Goal: Find contact information: Find contact information

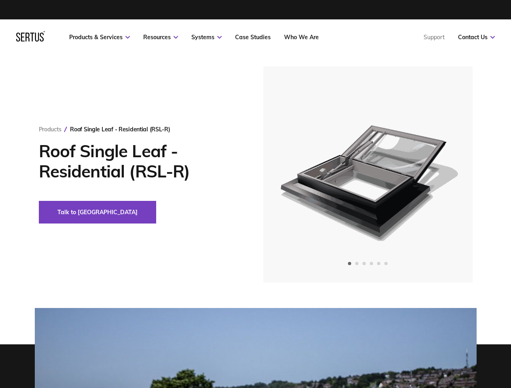
click at [161, 37] on link "Resources" at bounding box center [160, 37] width 35 height 7
click at [206, 37] on link "Systems" at bounding box center [206, 37] width 30 height 7
click at [476, 37] on link "Contact Us" at bounding box center [476, 37] width 37 height 7
click at [120, 129] on div "Roof Single Leaf - Residential (RSL-R)" at bounding box center [120, 129] width 100 height 7
click at [70, 212] on button "Talk to [GEOGRAPHIC_DATA]" at bounding box center [97, 212] width 117 height 23
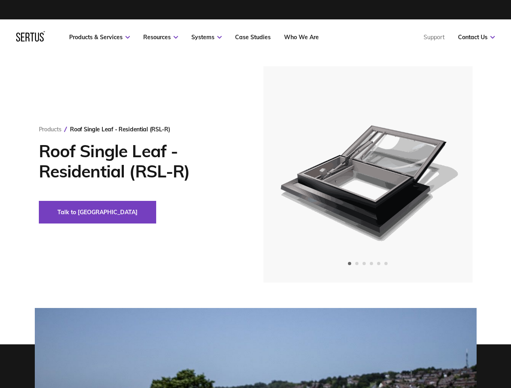
click at [368, 174] on img at bounding box center [367, 174] width 199 height 216
click at [292, 175] on icon "Previous slide" at bounding box center [292, 175] width 4 height 0
click at [444, 175] on icon "Next slide" at bounding box center [443, 175] width 4 height 0
